Goal: Task Accomplishment & Management: Use online tool/utility

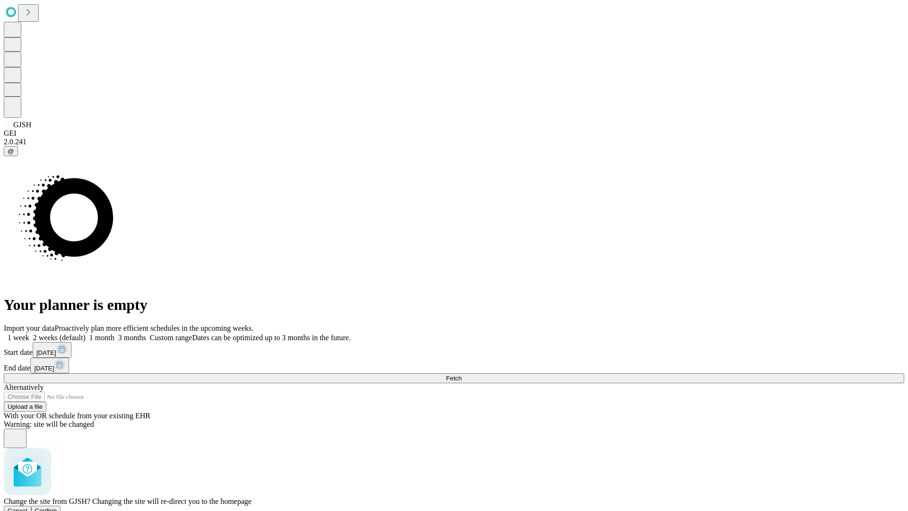
click at [57, 507] on span "Confirm" at bounding box center [46, 510] width 22 height 7
click at [29, 333] on label "1 week" at bounding box center [17, 337] width 26 height 8
click at [462, 375] on span "Fetch" at bounding box center [454, 378] width 16 height 7
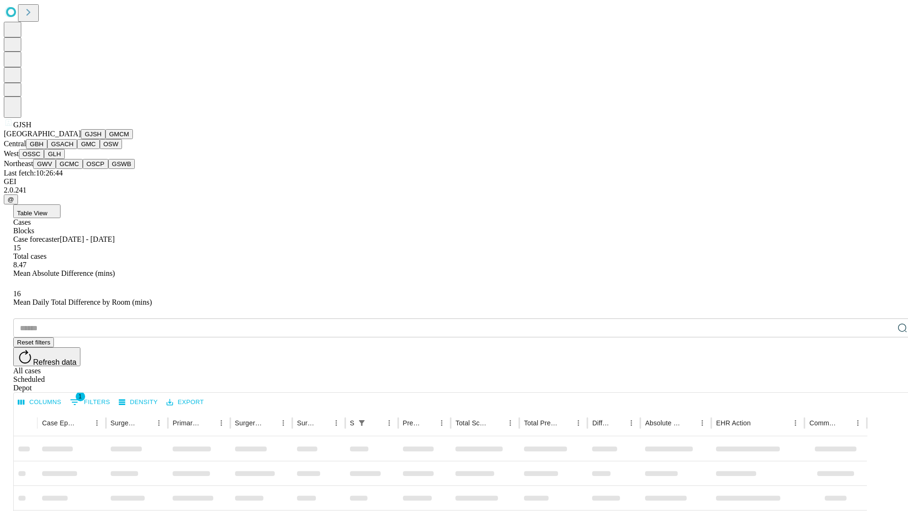
click at [105, 139] on button "GMCM" at bounding box center [118, 134] width 27 height 10
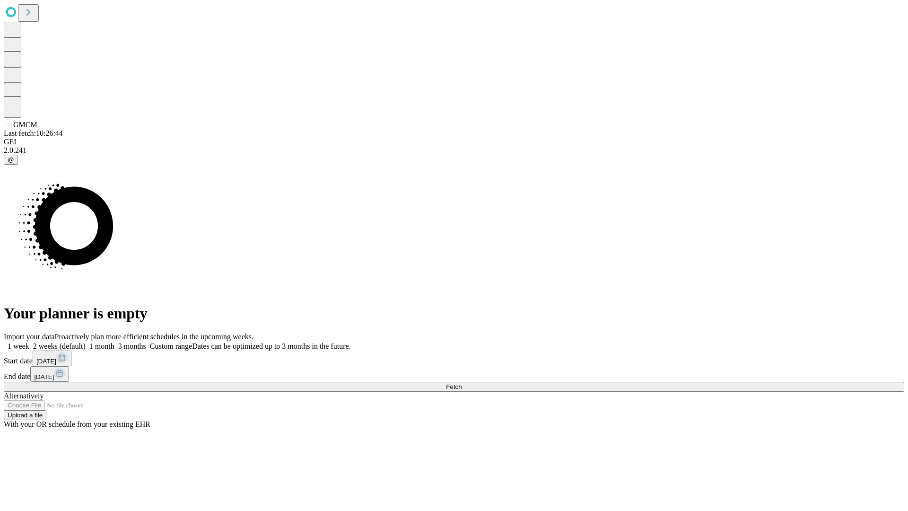
click at [29, 342] on label "1 week" at bounding box center [17, 346] width 26 height 8
click at [462, 383] on span "Fetch" at bounding box center [454, 386] width 16 height 7
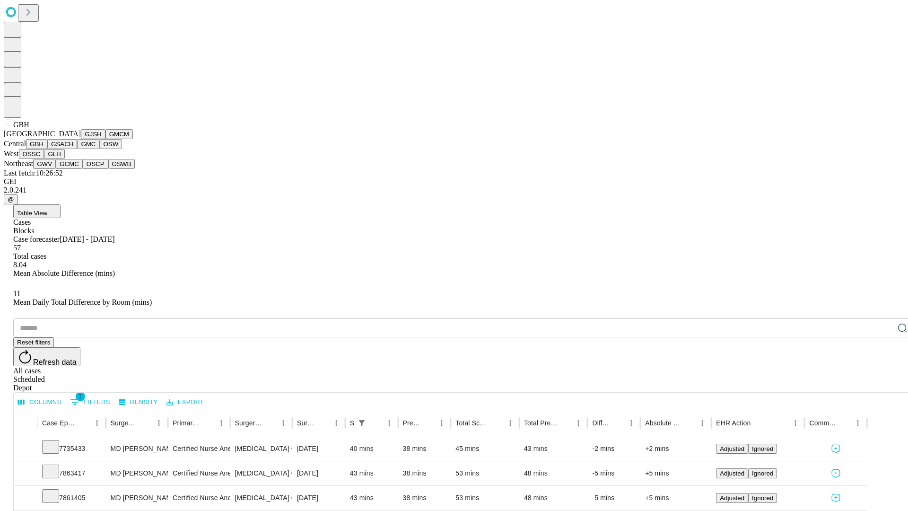
click at [73, 149] on button "GSACH" at bounding box center [62, 144] width 30 height 10
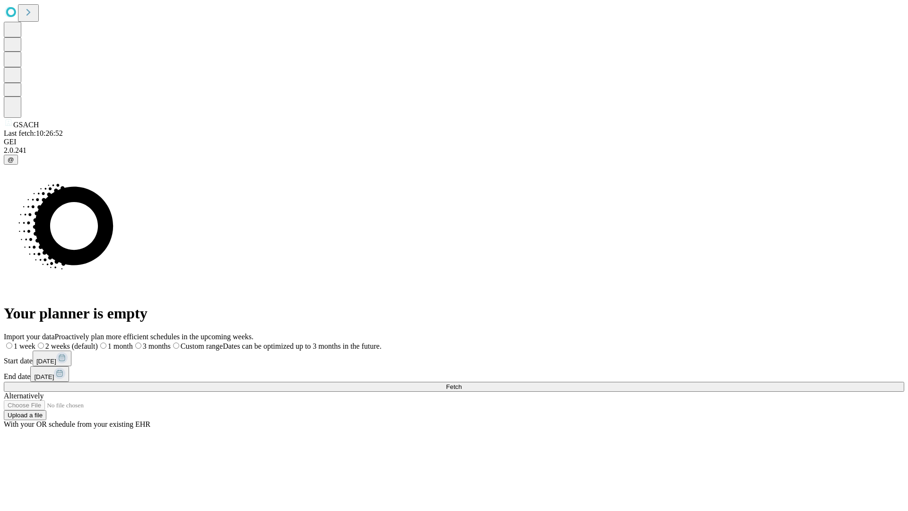
click at [462, 383] on span "Fetch" at bounding box center [454, 386] width 16 height 7
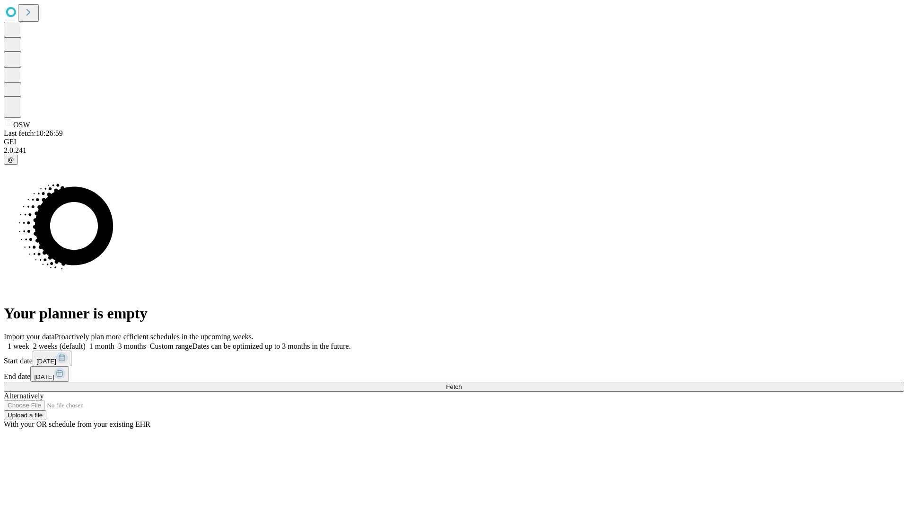
click at [29, 342] on label "1 week" at bounding box center [17, 346] width 26 height 8
click at [462, 383] on span "Fetch" at bounding box center [454, 386] width 16 height 7
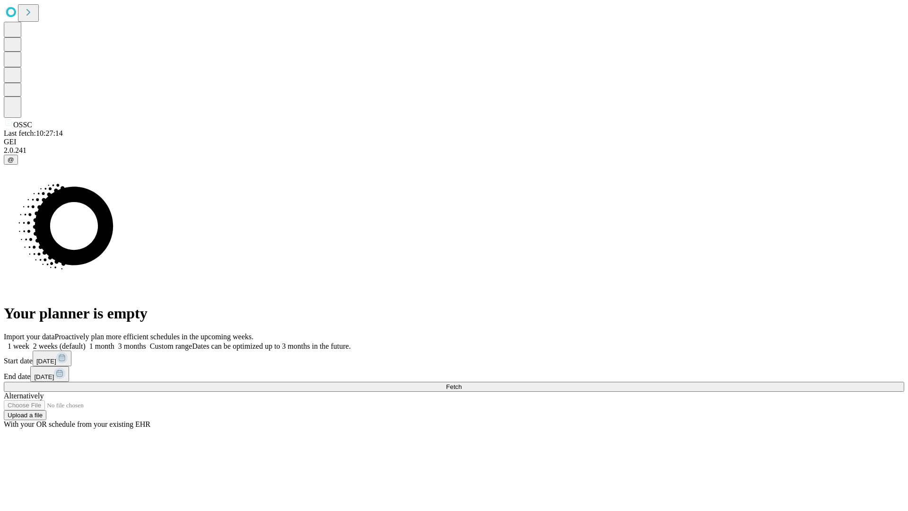
click at [29, 342] on label "1 week" at bounding box center [17, 346] width 26 height 8
click at [462, 383] on span "Fetch" at bounding box center [454, 386] width 16 height 7
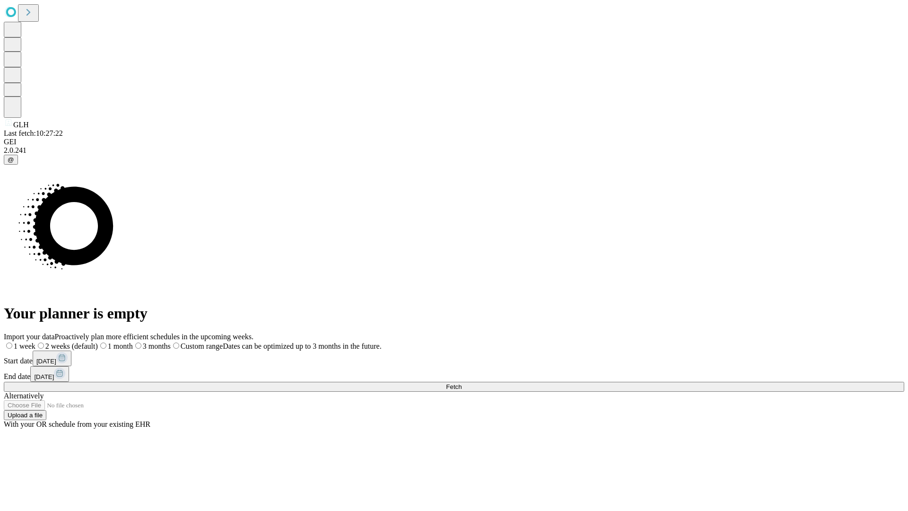
click at [462, 383] on span "Fetch" at bounding box center [454, 386] width 16 height 7
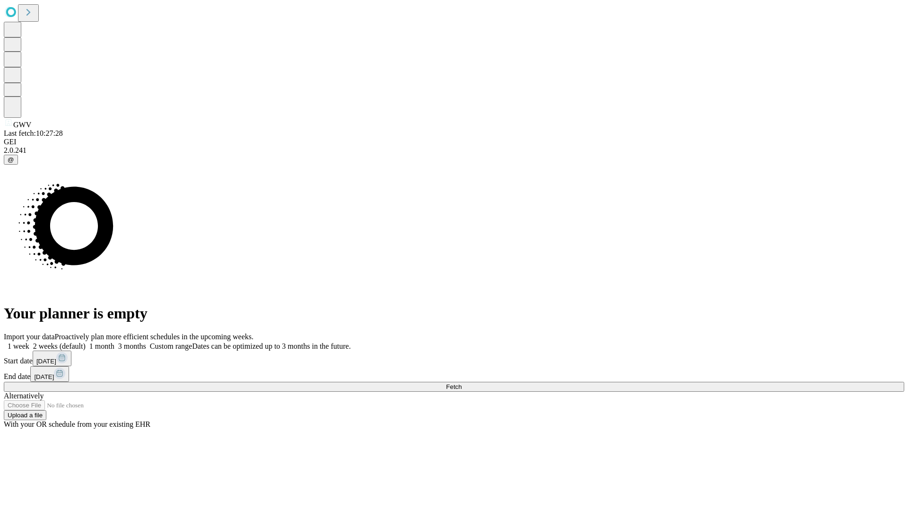
click at [29, 342] on label "1 week" at bounding box center [17, 346] width 26 height 8
click at [462, 383] on span "Fetch" at bounding box center [454, 386] width 16 height 7
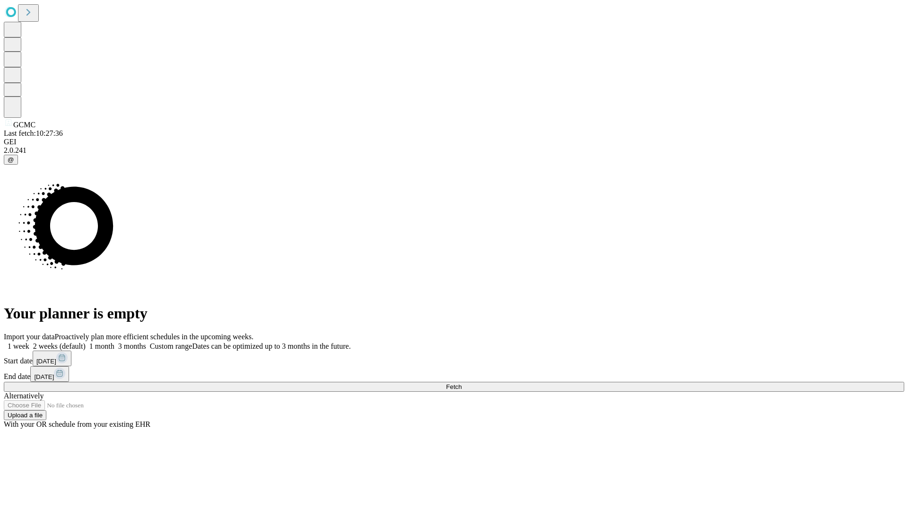
click at [29, 342] on label "1 week" at bounding box center [17, 346] width 26 height 8
click at [462, 383] on span "Fetch" at bounding box center [454, 386] width 16 height 7
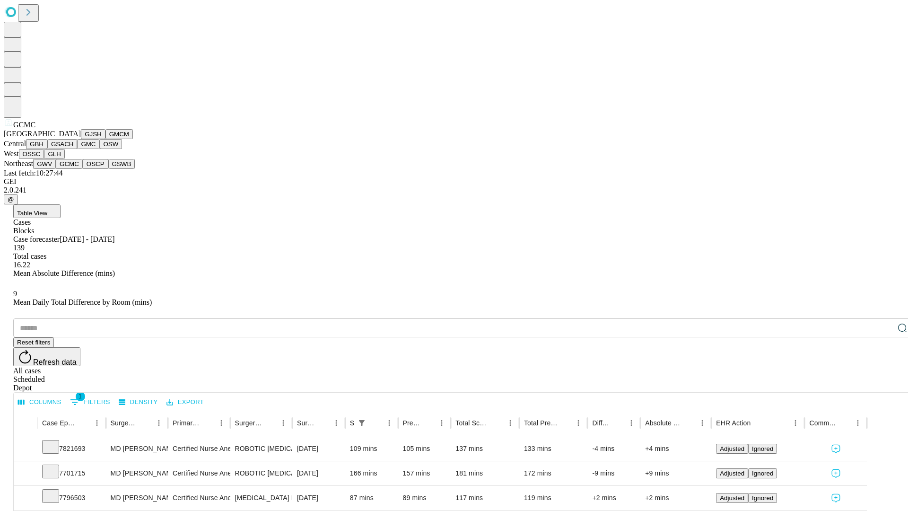
click at [83, 169] on button "OSCP" at bounding box center [96, 164] width 26 height 10
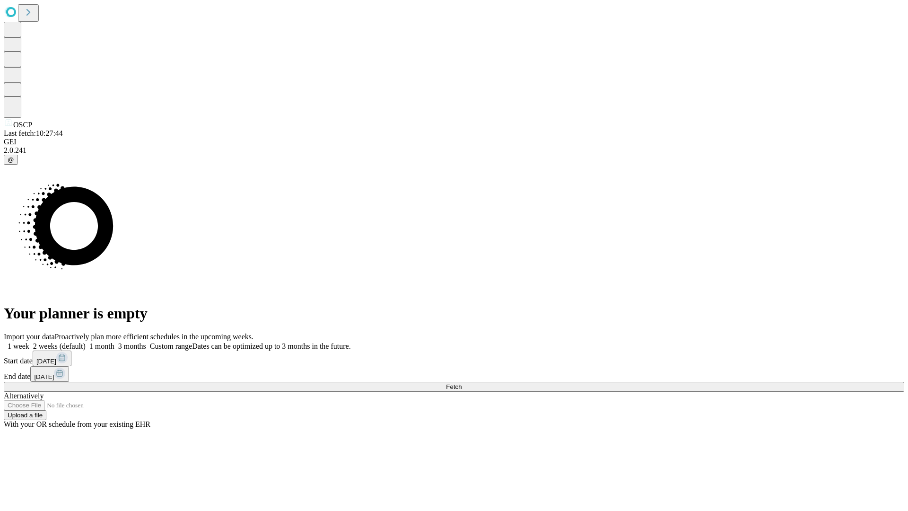
click at [29, 342] on label "1 week" at bounding box center [17, 346] width 26 height 8
click at [462, 383] on span "Fetch" at bounding box center [454, 386] width 16 height 7
